Goal: Navigation & Orientation: Locate item on page

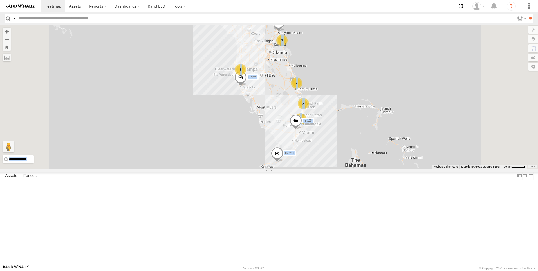
drag, startPoint x: 533, startPoint y: 37, endPoint x: 535, endPoint y: 32, distance: 5.4
click at [535, 35] on label at bounding box center [533, 39] width 10 height 8
click at [0, 0] on span "Basemaps" at bounding box center [0, 0] width 0 height 0
click at [0, 0] on span "Satellite + Roadmap" at bounding box center [0, 0] width 0 height 0
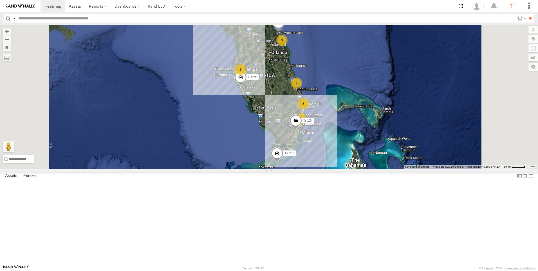
click at [0, 0] on span "Overlays" at bounding box center [0, 0] width 0 height 0
click at [0, 0] on span "Traffic" at bounding box center [0, 0] width 0 height 0
click at [283, 162] on span at bounding box center [277, 154] width 12 height 15
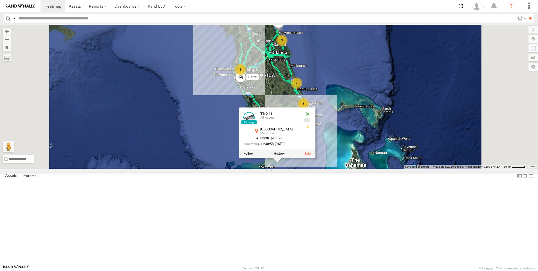
click at [315, 158] on div at bounding box center [277, 153] width 77 height 8
click at [253, 156] on label at bounding box center [248, 154] width 10 height 4
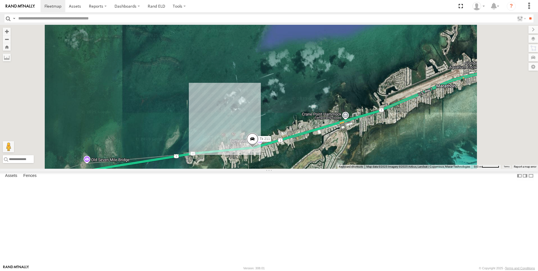
scroll to position [56, 0]
click at [0, 0] on div "Tk 185" at bounding box center [0, 0] width 0 height 0
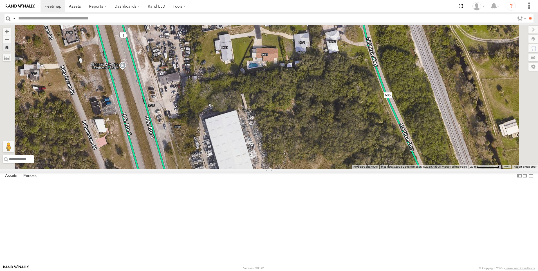
drag, startPoint x: 370, startPoint y: 212, endPoint x: 333, endPoint y: 159, distance: 64.9
click at [333, 159] on div "Tk 185" at bounding box center [269, 97] width 538 height 144
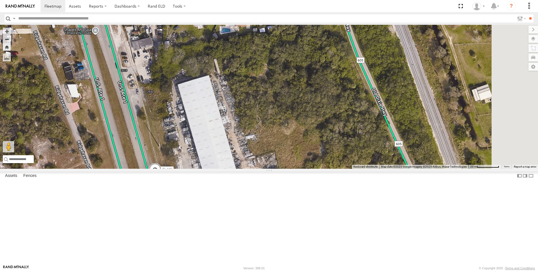
drag, startPoint x: 355, startPoint y: 215, endPoint x: 328, endPoint y: 181, distance: 44.2
click at [328, 169] on div "Tk 185" at bounding box center [269, 97] width 538 height 144
click at [0, 0] on div "Tk 371" at bounding box center [0, 0] width 0 height 0
